Goal: Information Seeking & Learning: Learn about a topic

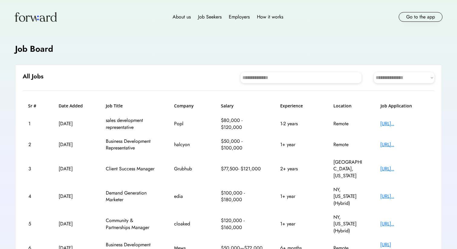
scroll to position [106, 0]
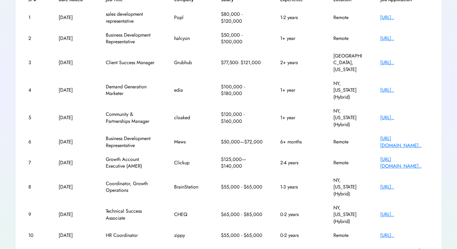
click at [420, 135] on div "[URL][DOMAIN_NAME].." at bounding box center [404, 142] width 48 height 14
click at [432, 247] on text "chevron_right" at bounding box center [431, 250] width 6 height 6
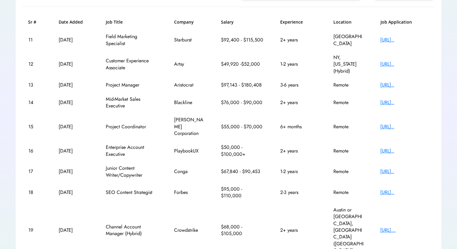
scroll to position [87, 0]
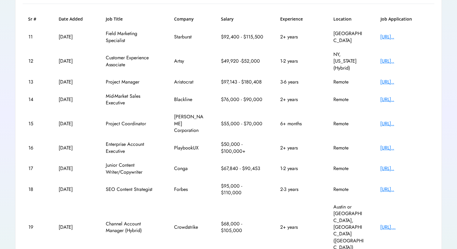
click at [414, 117] on div "15 Sep 15, 2025 Project Coordinator Phillips Corporation $55,000 - $70,000 6+ m…" at bounding box center [228, 123] width 411 height 27
click at [395, 120] on div "https://apply.workab..." at bounding box center [404, 123] width 48 height 7
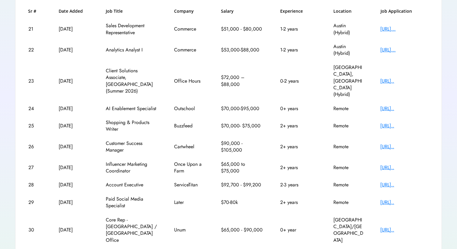
scroll to position [103, 0]
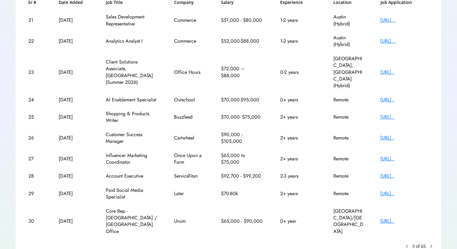
click at [385, 96] on div "[URL].." at bounding box center [404, 99] width 48 height 7
click at [431, 243] on text "chevron_right" at bounding box center [431, 246] width 6 height 6
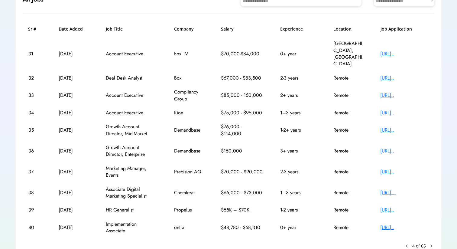
scroll to position [92, 0]
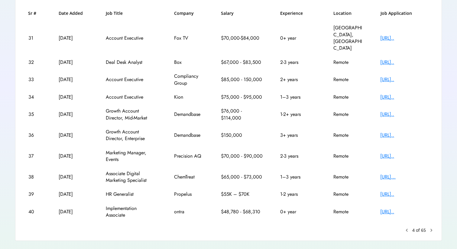
click at [409, 208] on div "https://www.ontra.ai..." at bounding box center [404, 211] width 48 height 7
click at [431, 227] on text "chevron_right" at bounding box center [431, 230] width 6 height 6
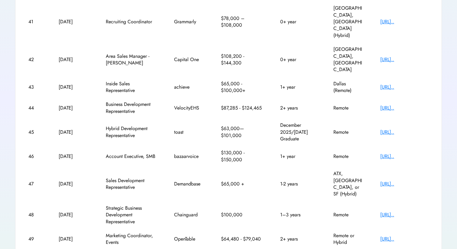
scroll to position [126, 0]
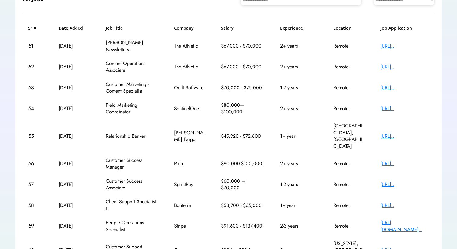
scroll to position [99, 0]
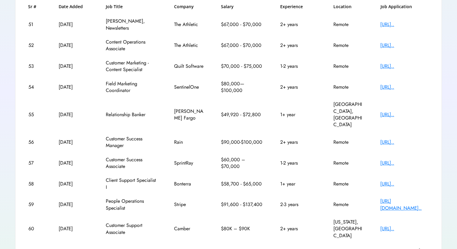
click at [391, 198] on div "https://stripe.com/j..." at bounding box center [404, 205] width 48 height 14
click at [407, 247] on text "keyboard_arrow_left" at bounding box center [407, 250] width 6 height 6
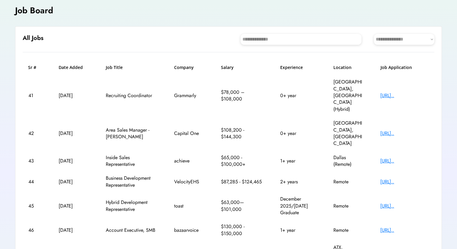
scroll to position [126, 0]
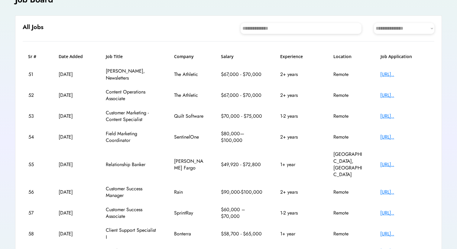
scroll to position [38, 0]
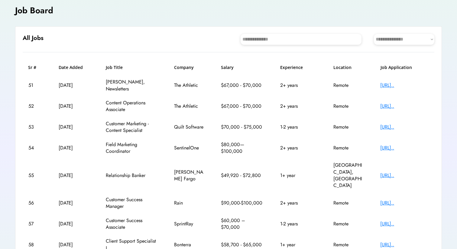
click at [386, 124] on div "[URL].." at bounding box center [404, 127] width 48 height 7
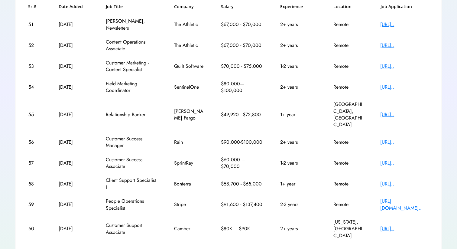
click at [401, 84] on div "https://www.sentinel..." at bounding box center [404, 87] width 48 height 7
click at [406, 247] on text "keyboard_arrow_left" at bounding box center [407, 250] width 6 height 6
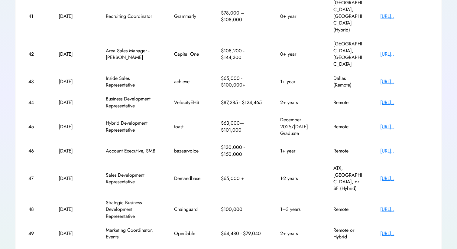
scroll to position [126, 0]
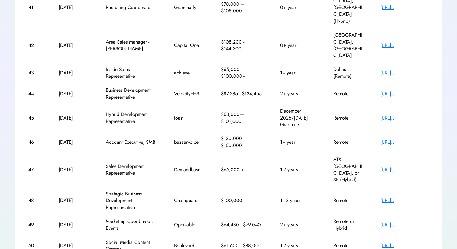
click at [395, 221] on div "[URL].." at bounding box center [404, 224] width 48 height 7
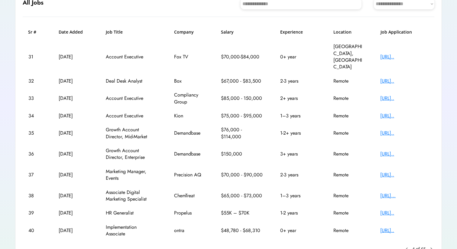
scroll to position [92, 0]
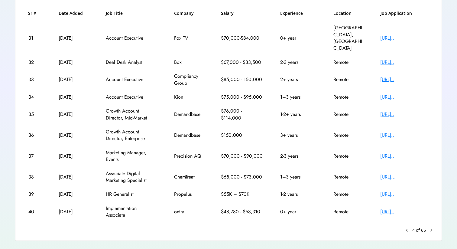
click at [406, 227] on text "keyboard_arrow_left" at bounding box center [407, 230] width 6 height 6
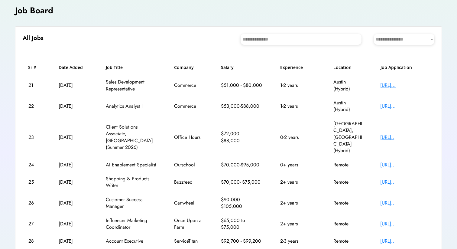
scroll to position [106, 0]
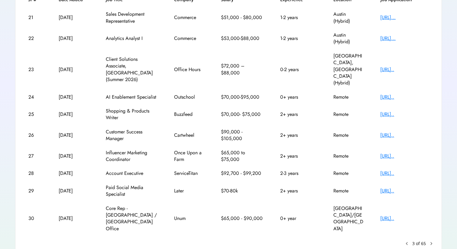
click at [406, 240] on text "keyboard_arrow_left" at bounding box center [407, 243] width 6 height 6
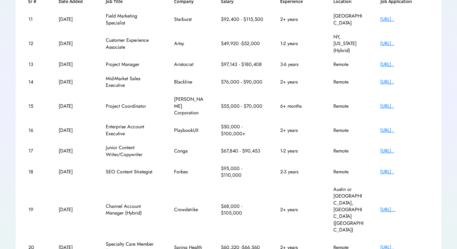
scroll to position [105, 0]
